Goal: Transaction & Acquisition: Purchase product/service

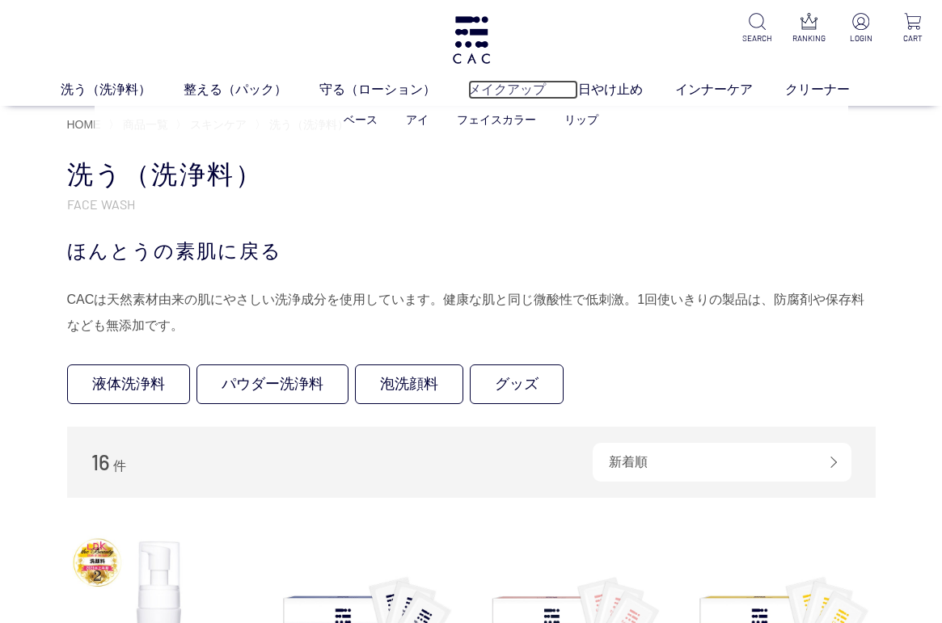
click at [508, 94] on link "メイクアップ" at bounding box center [523, 89] width 110 height 19
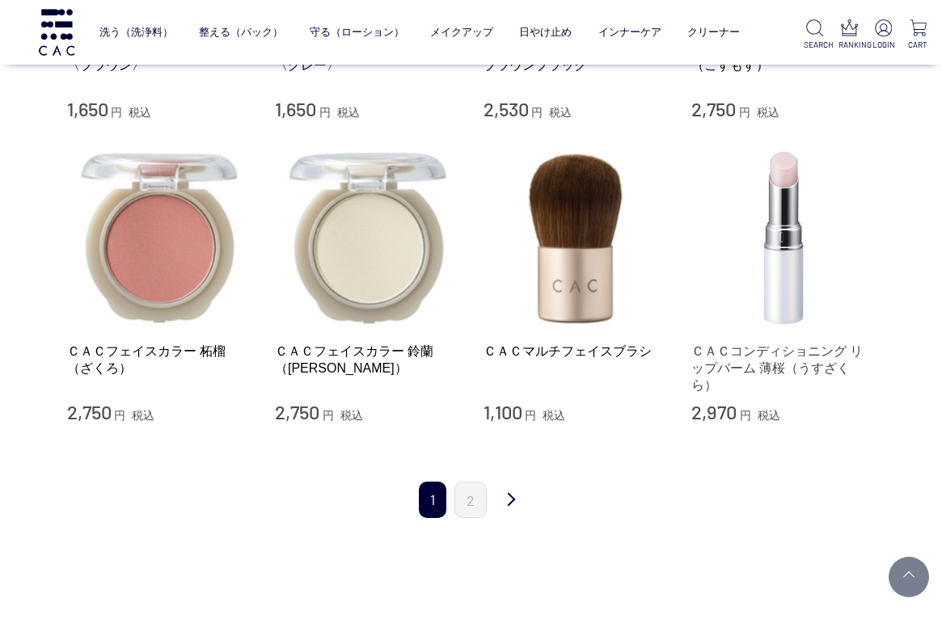
scroll to position [1616, 0]
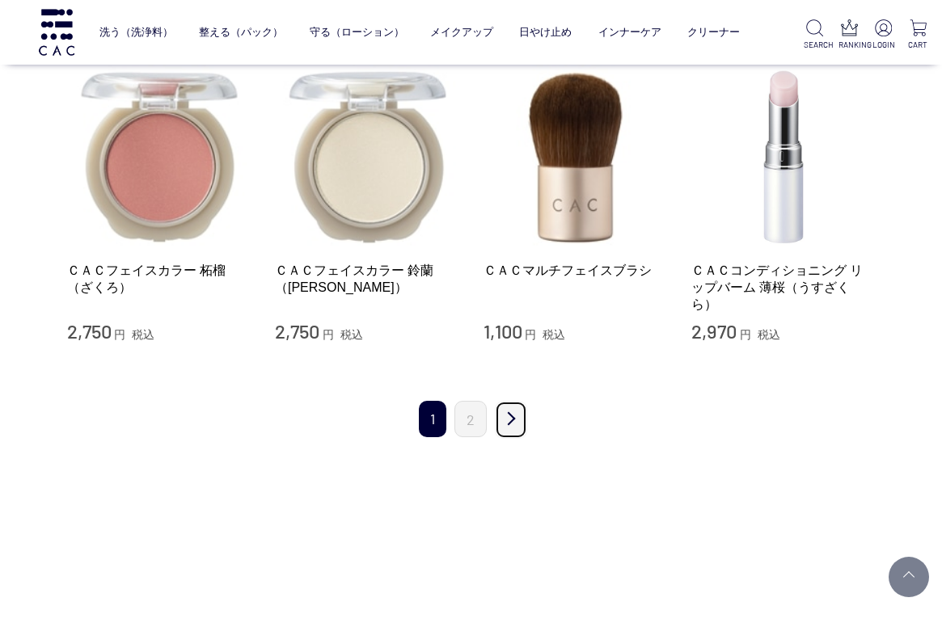
click at [510, 402] on link "次" at bounding box center [511, 420] width 32 height 38
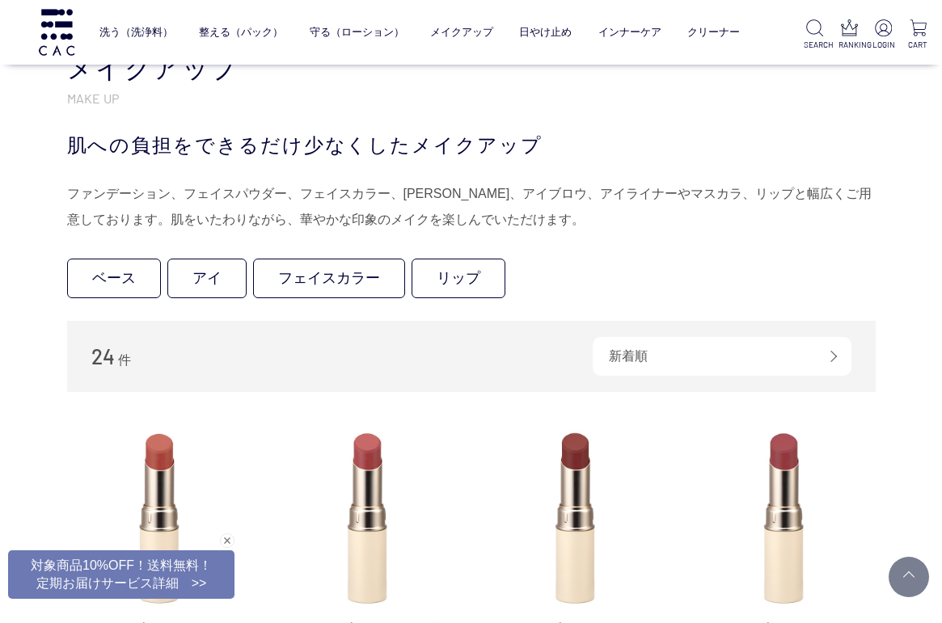
scroll to position [242, 0]
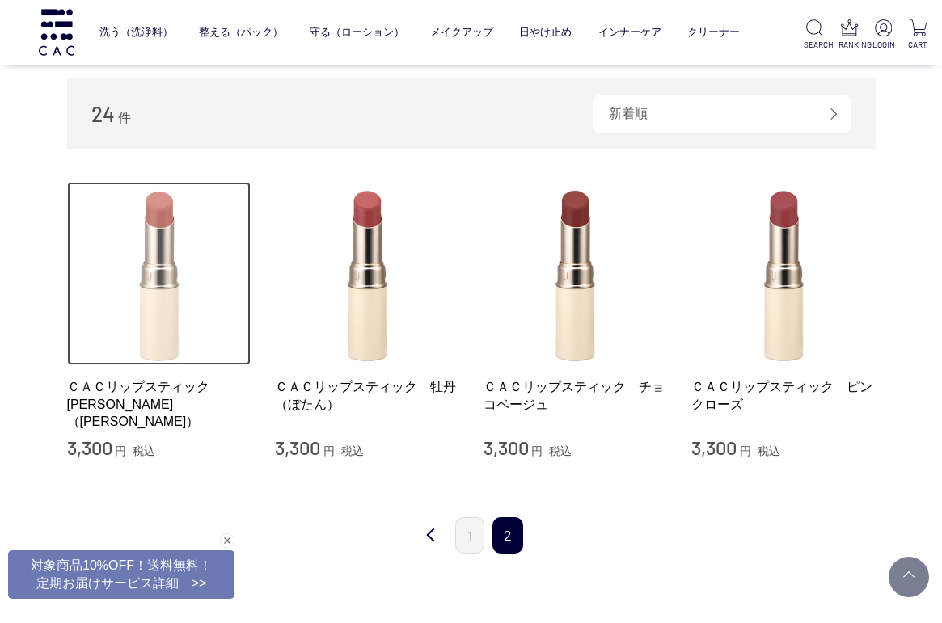
click at [155, 333] on img at bounding box center [159, 274] width 184 height 184
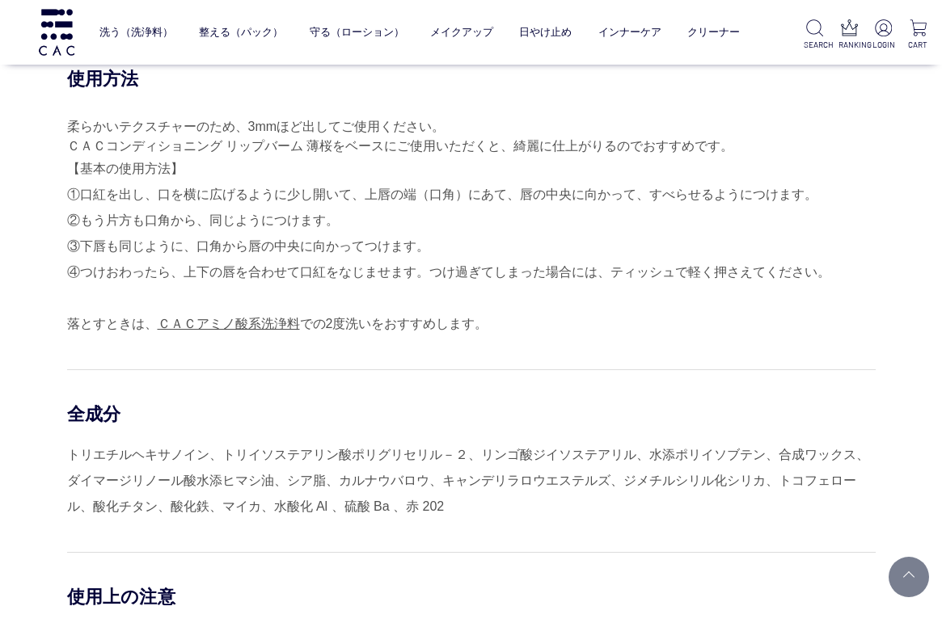
scroll to position [970, 0]
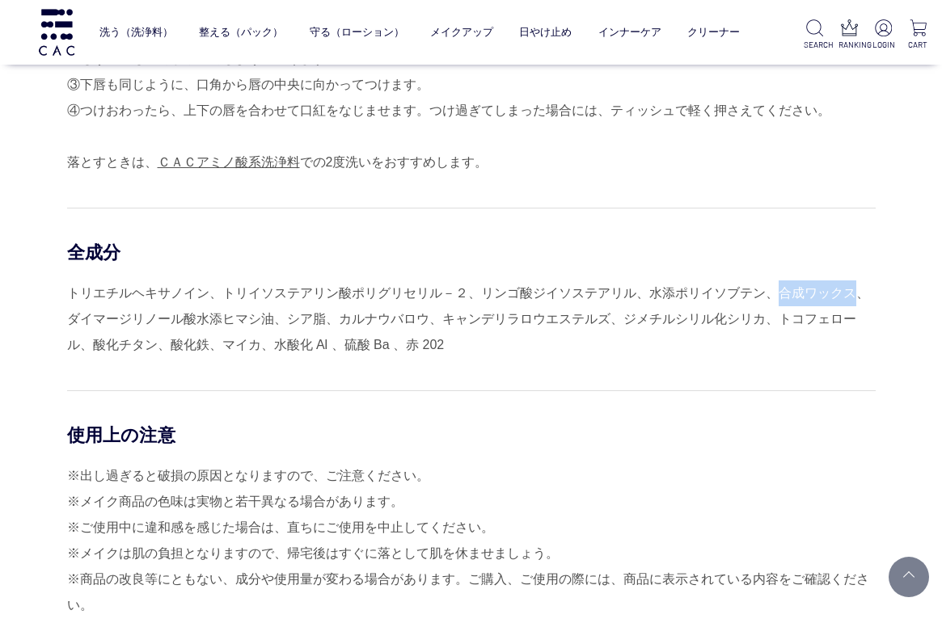
drag, startPoint x: 778, startPoint y: 295, endPoint x: 845, endPoint y: 293, distance: 66.3
click at [845, 293] on div "トリエチルヘキサノイン、トリイソステアリン酸ポリグリセリル－２、リンゴ酸ジイソステアリル、水添ポリイソブテン、合成ワックス、ダイマージリノール酸水添ヒマシ油、…" at bounding box center [471, 319] width 808 height 78
copy div "合成ワックス"
